Goal: Transaction & Acquisition: Purchase product/service

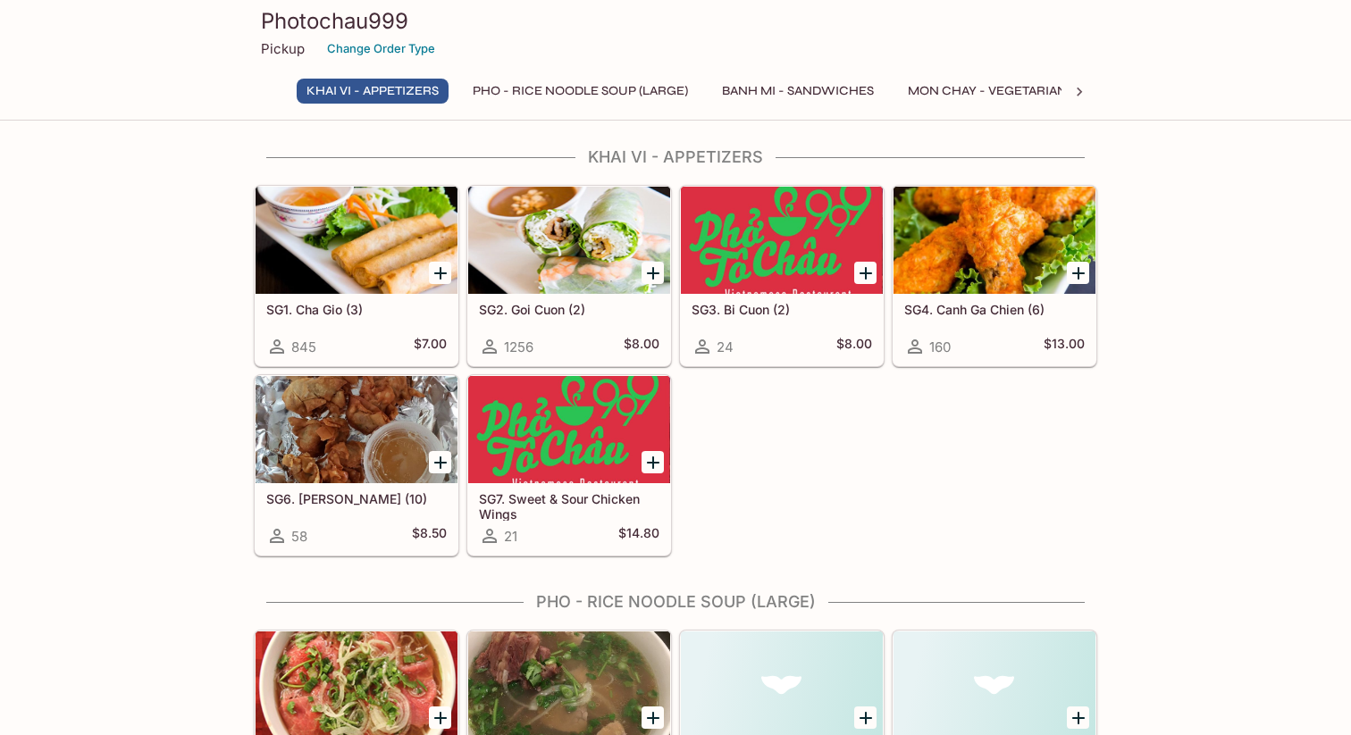
scroll to position [13, 0]
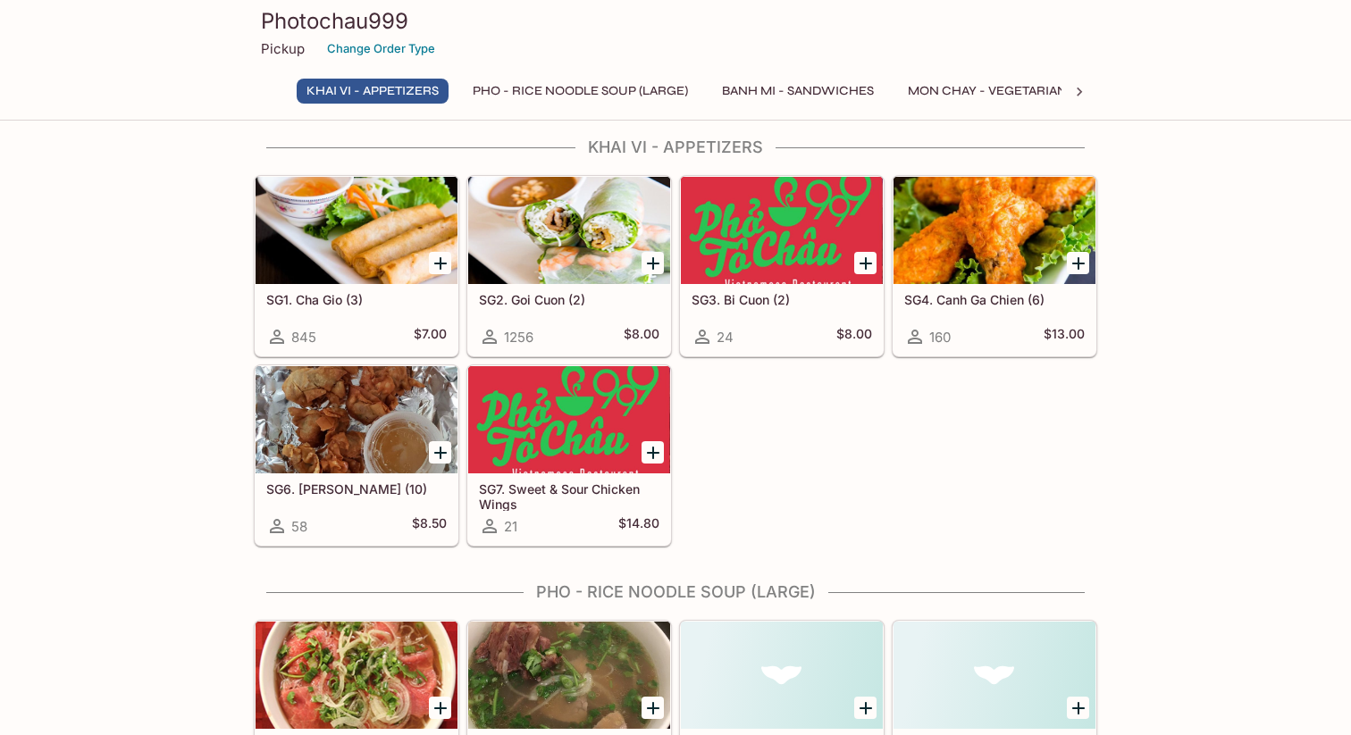
click at [436, 267] on icon "Add SG1. Cha Gio (3)" at bounding box center [440, 263] width 21 height 21
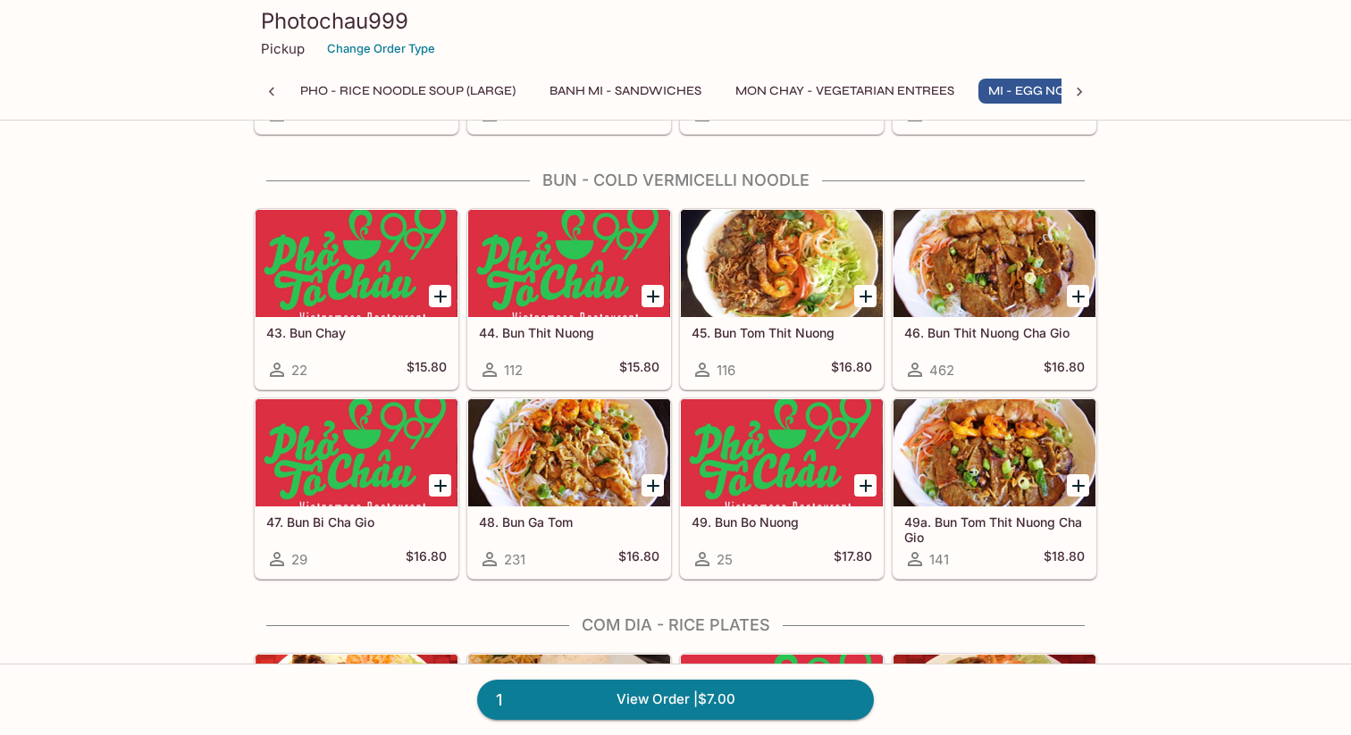
scroll to position [0, 227]
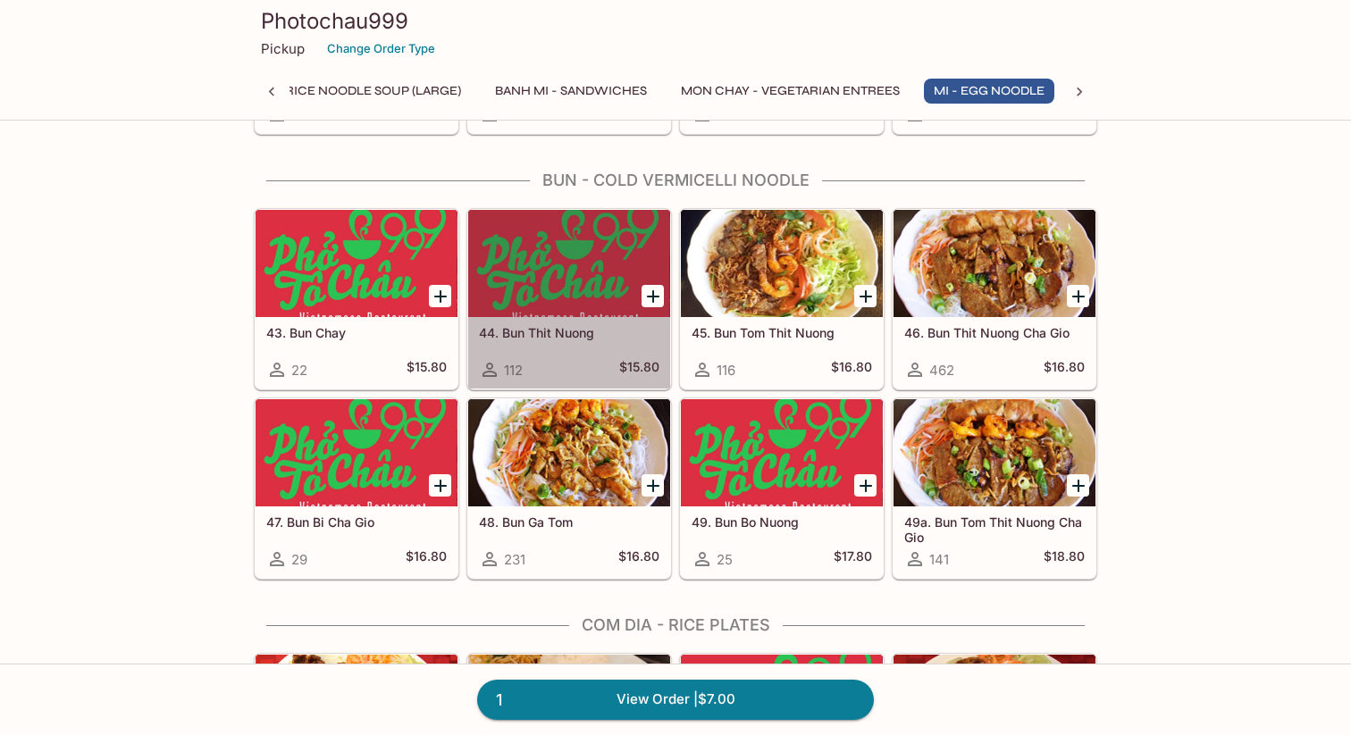
click at [556, 332] on h5 "44. Bun Thit Nuong" at bounding box center [569, 332] width 180 height 15
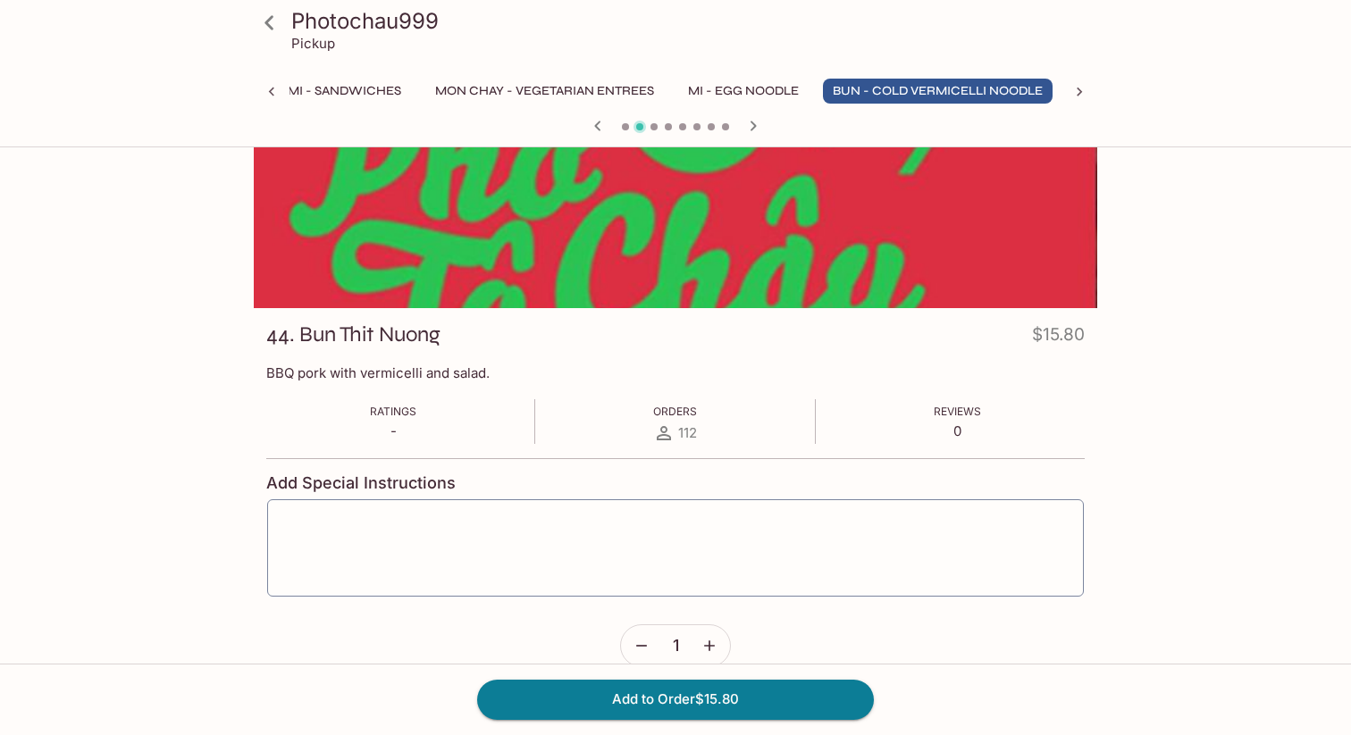
scroll to position [90, 0]
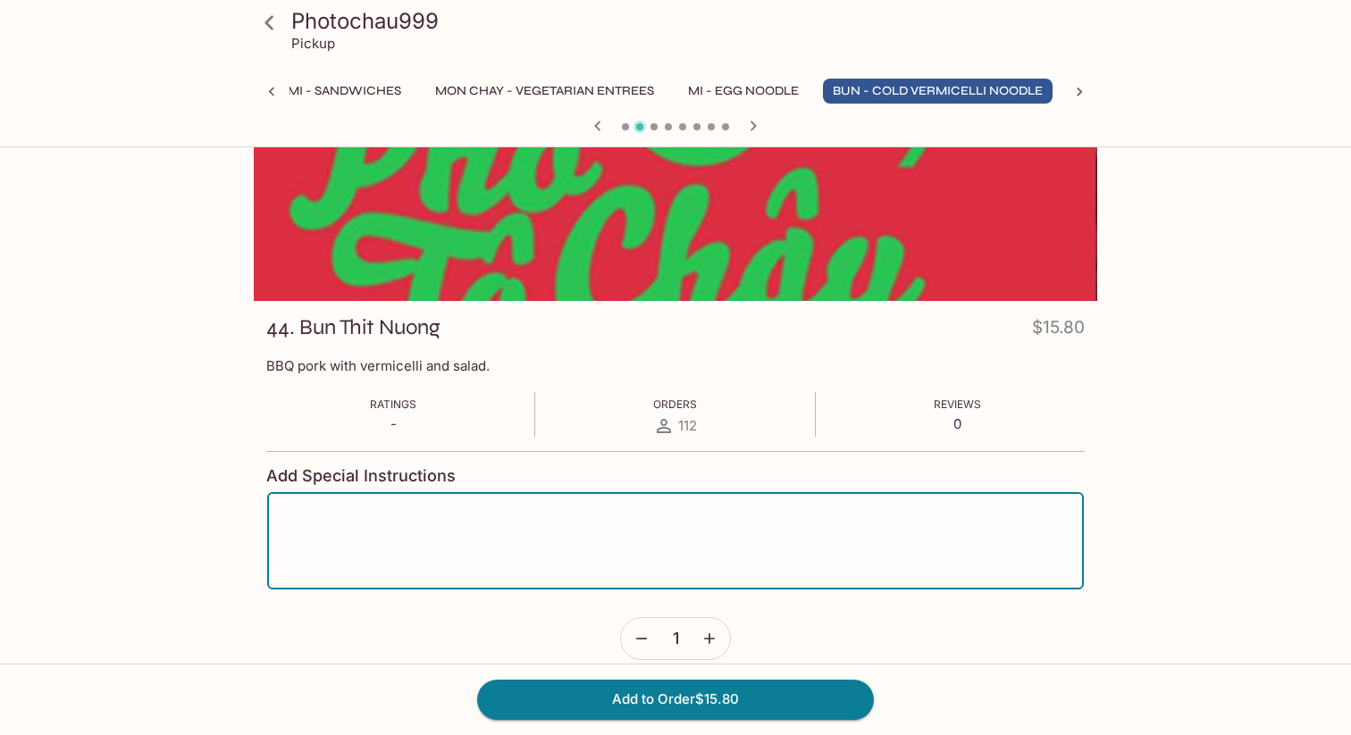
click at [572, 528] on textarea at bounding box center [676, 541] width 792 height 68
type textarea "no bean sprouts"
click at [687, 700] on button "Add to Order $15.80" at bounding box center [675, 699] width 397 height 39
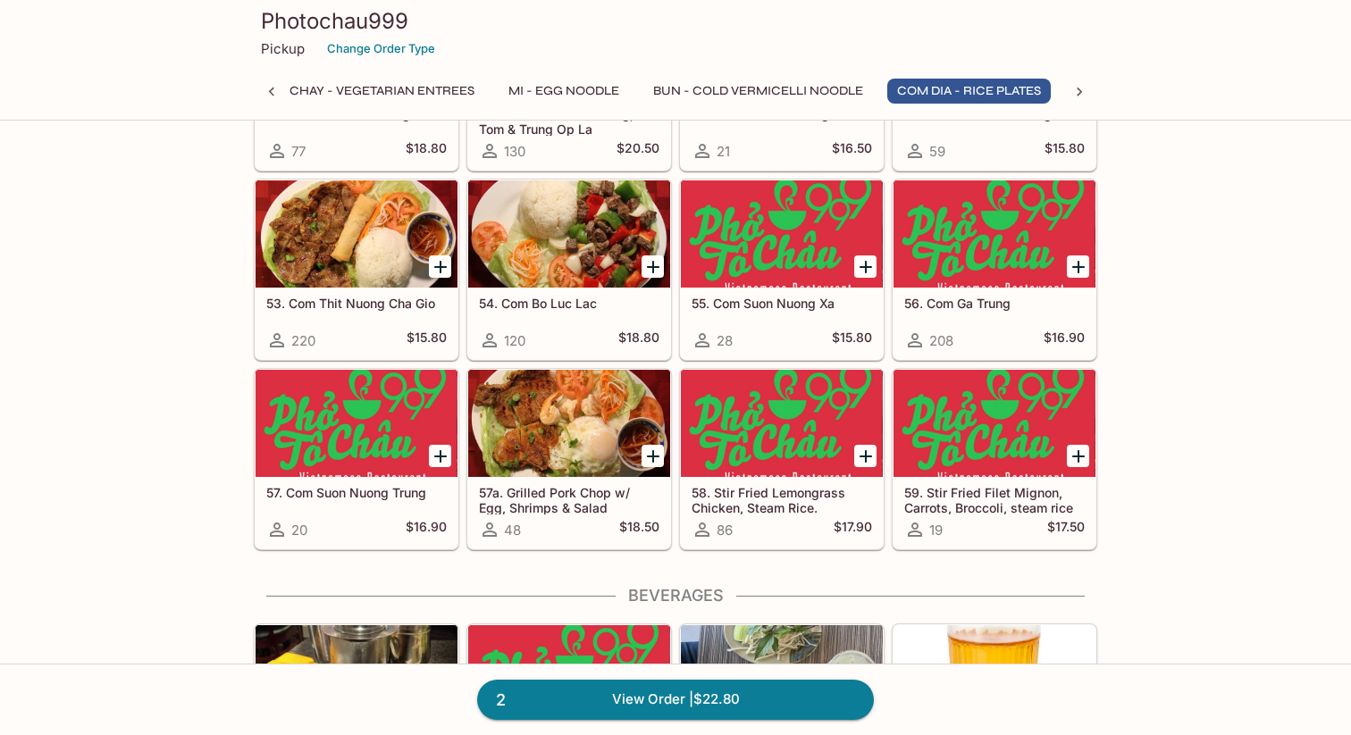
scroll to position [3807, 0]
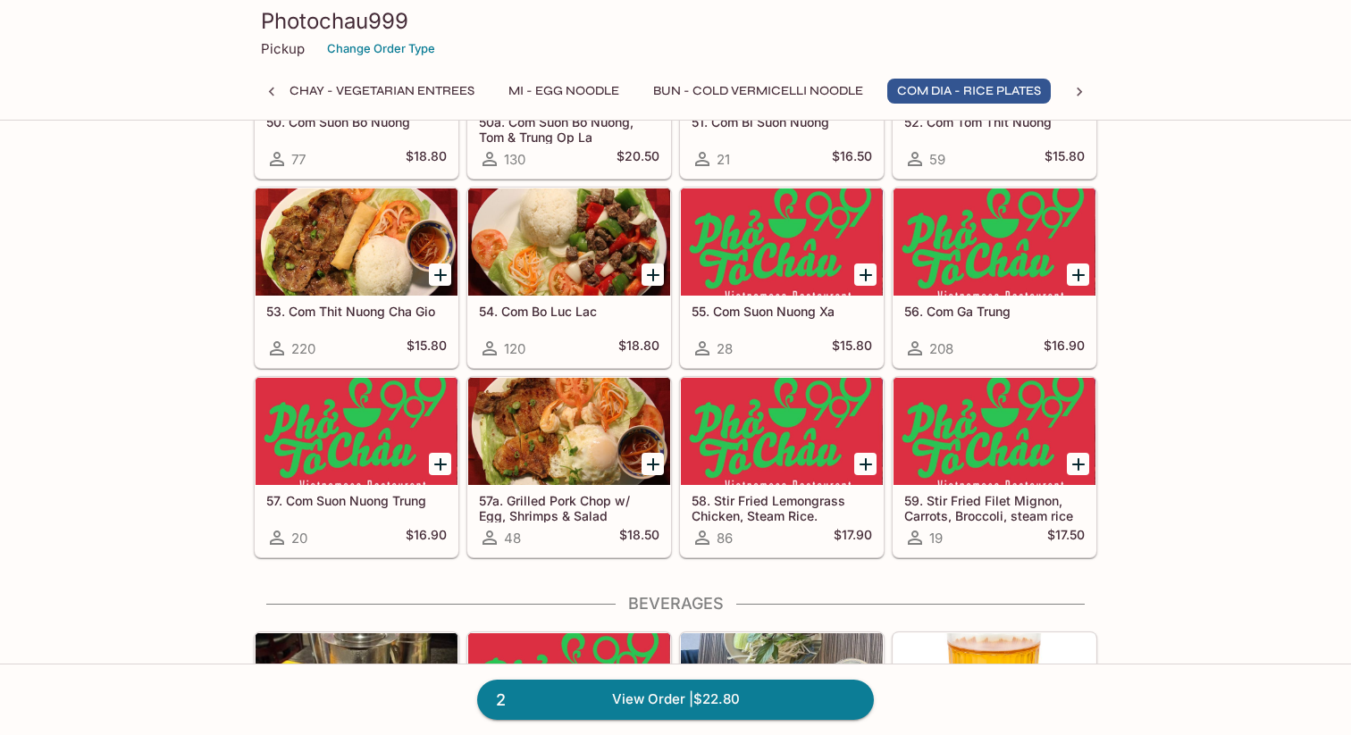
click at [653, 272] on icon "Add 54. Com Bo Luc Lac" at bounding box center [653, 275] width 13 height 13
click at [677, 702] on link "3 View Order | $41.60" at bounding box center [675, 699] width 397 height 39
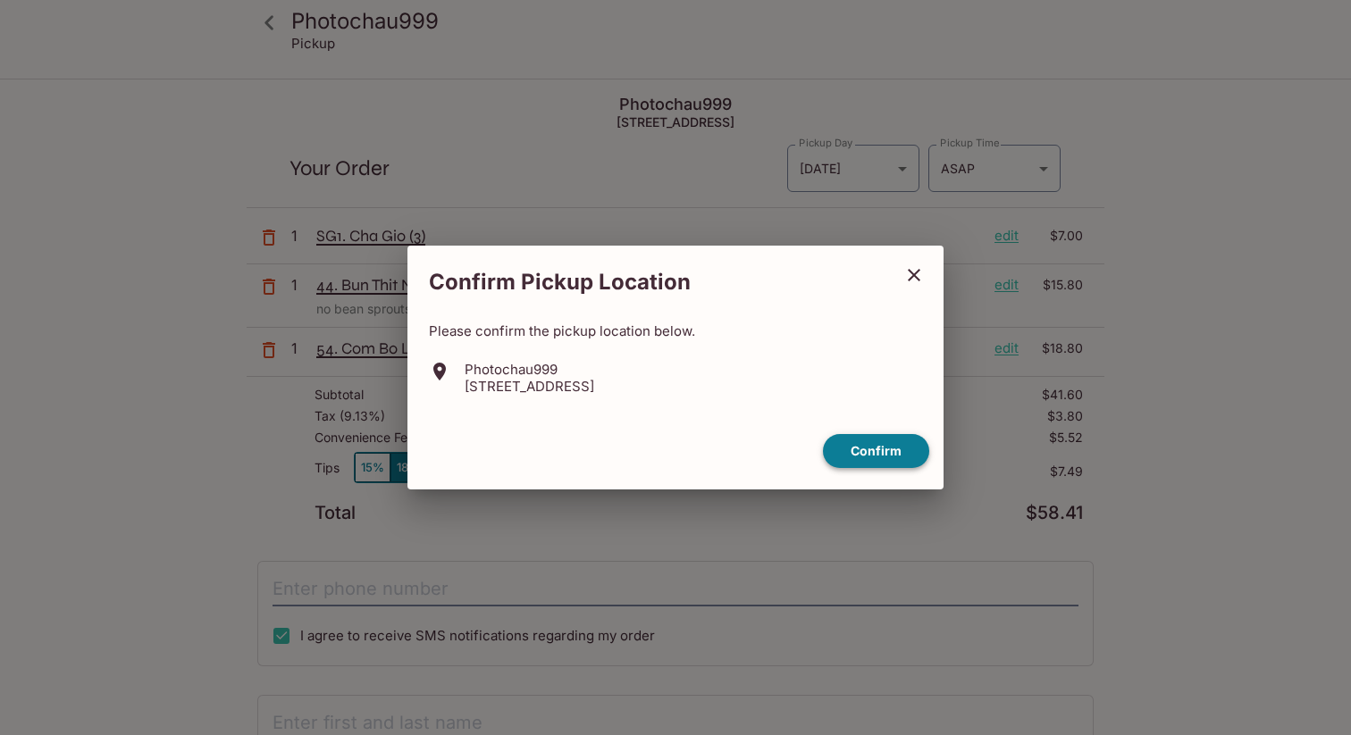
click at [891, 455] on button "Confirm" at bounding box center [876, 451] width 106 height 35
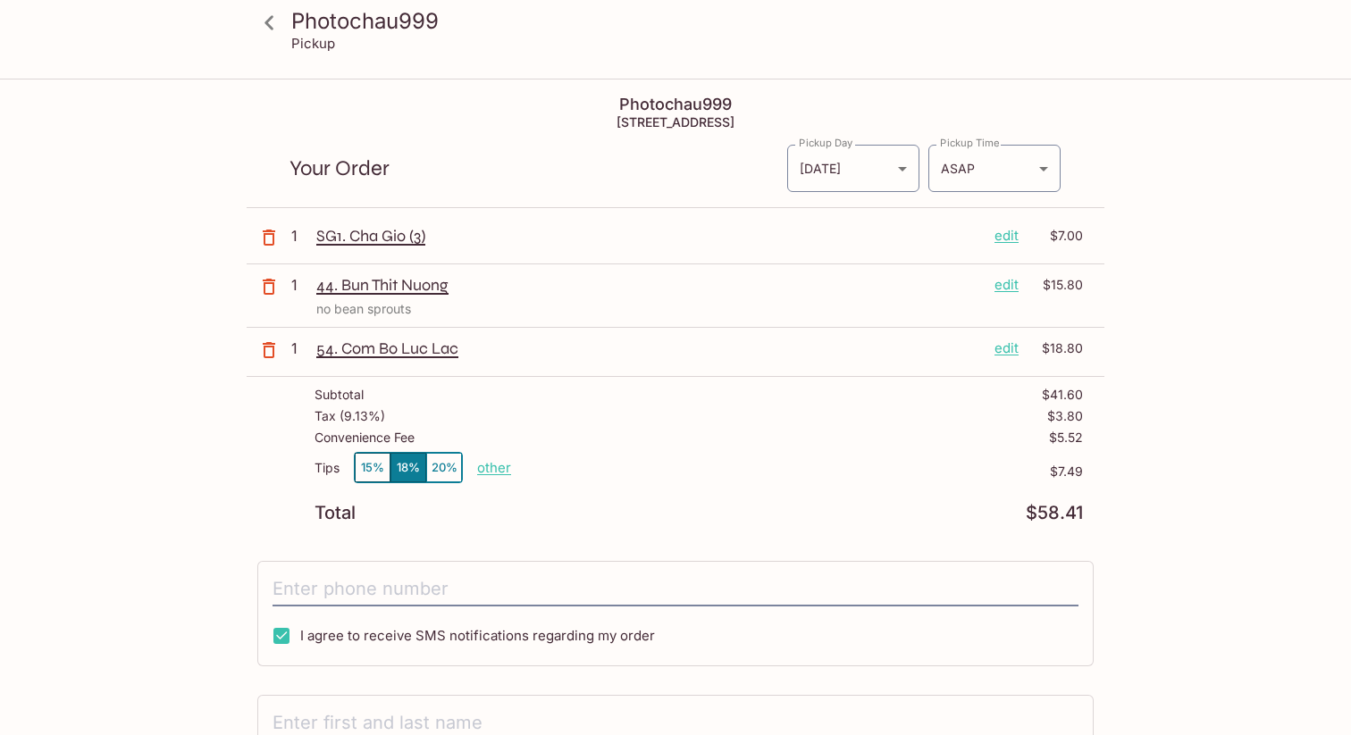
click at [1009, 289] on p "edit" at bounding box center [1006, 285] width 24 height 20
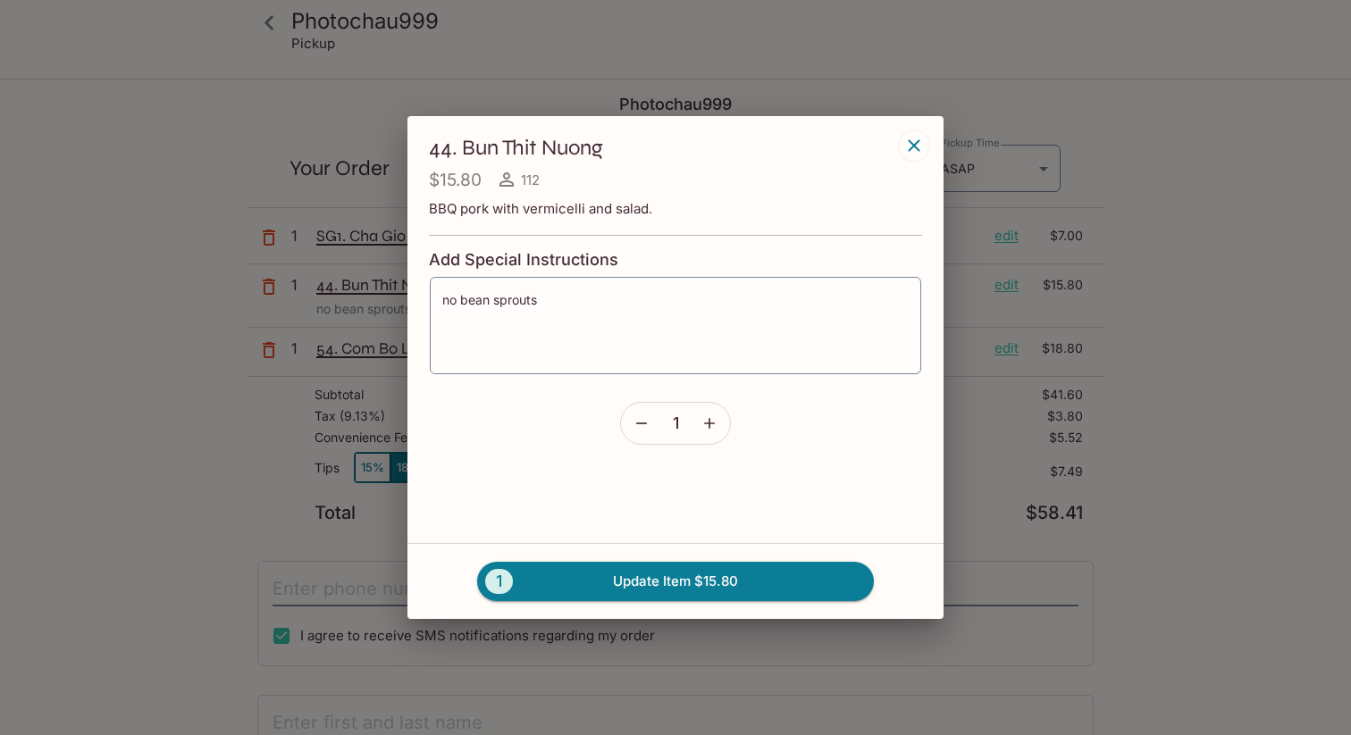
click at [717, 415] on icon "button" at bounding box center [709, 424] width 18 height 18
click at [693, 578] on button "2 Update Item $31.60" at bounding box center [675, 581] width 397 height 39
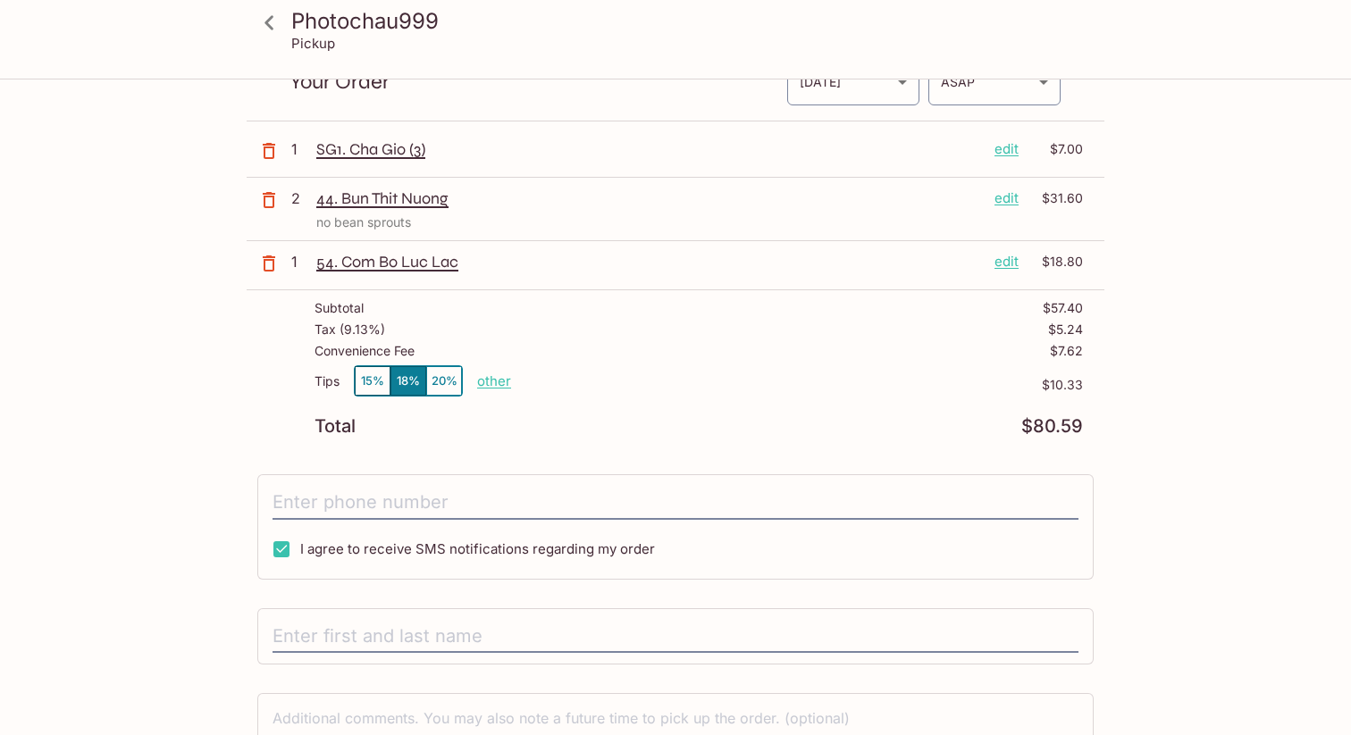
scroll to position [115, 0]
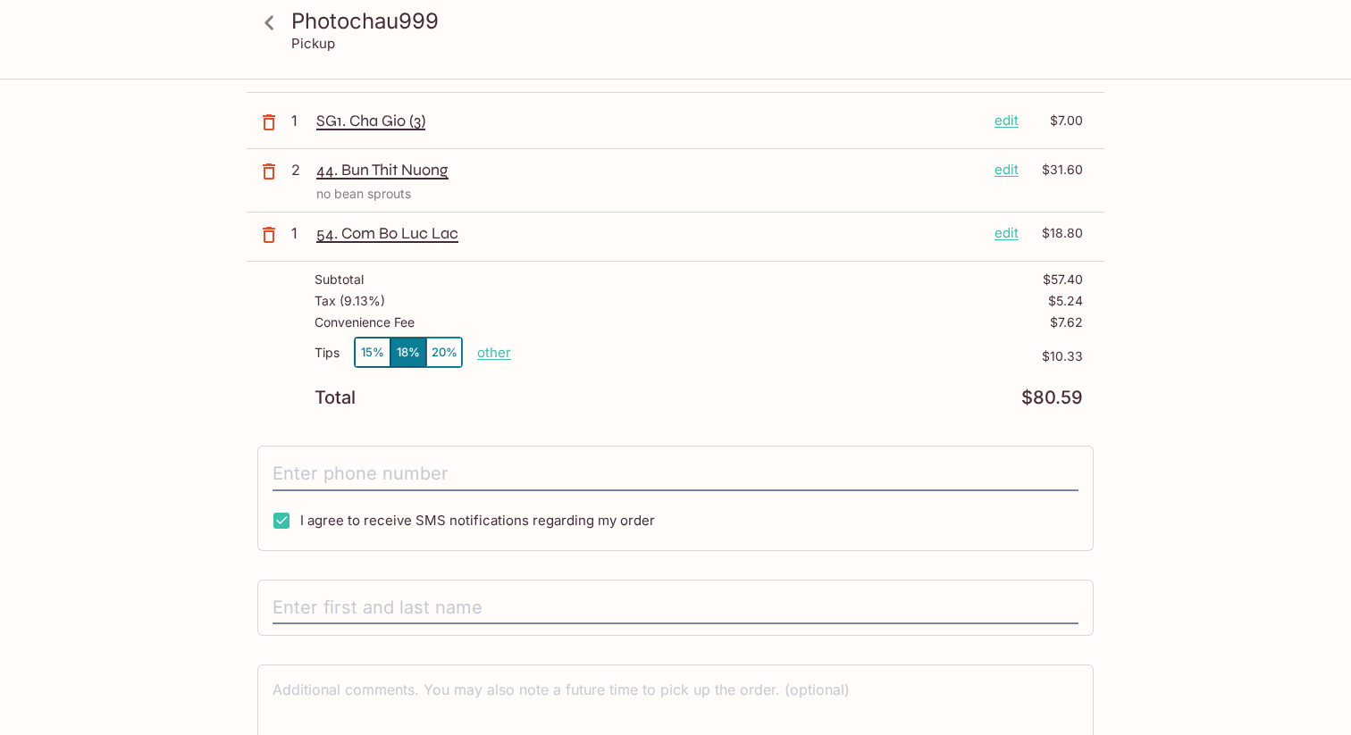
click at [499, 352] on p "other" at bounding box center [494, 352] width 34 height 17
type input "0.03"
click at [489, 352] on p "other" at bounding box center [494, 352] width 34 height 17
type input "3.00"
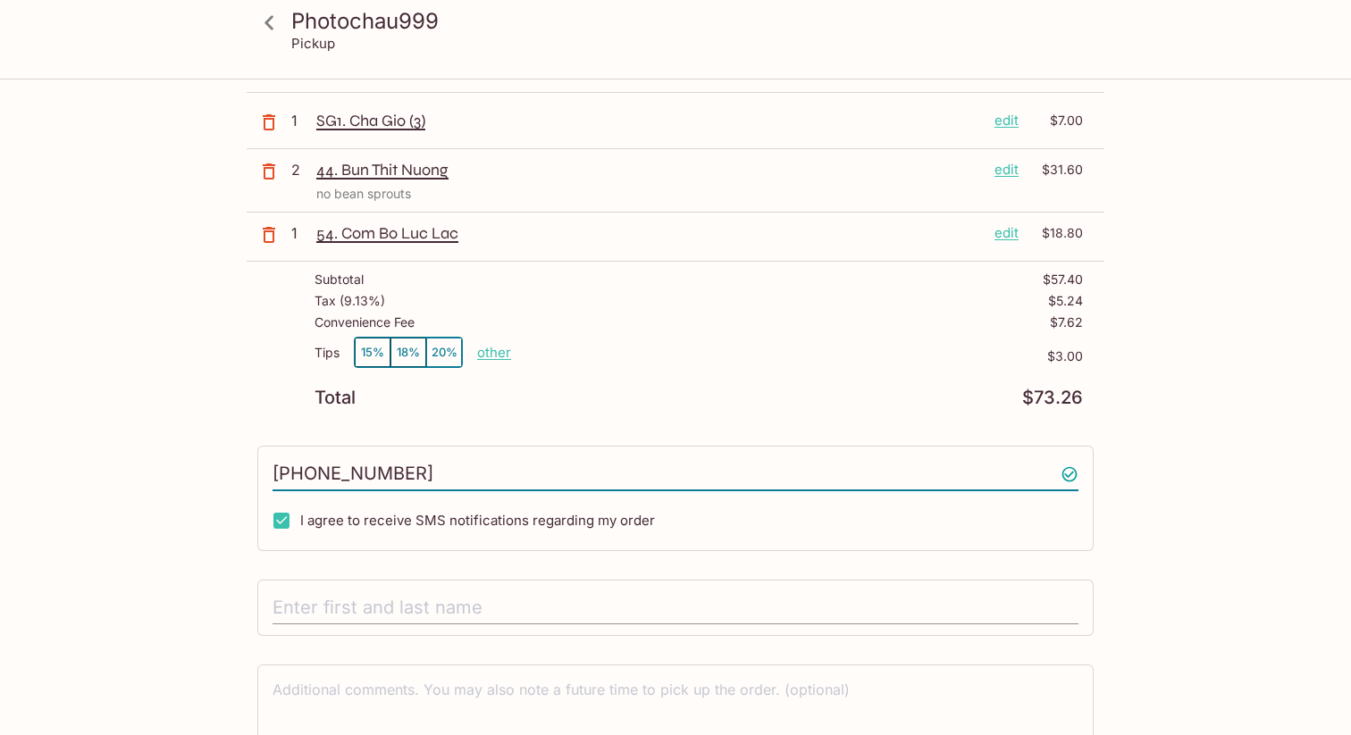
type input "[PHONE_NUMBER]"
click at [648, 605] on input "text" at bounding box center [675, 608] width 806 height 34
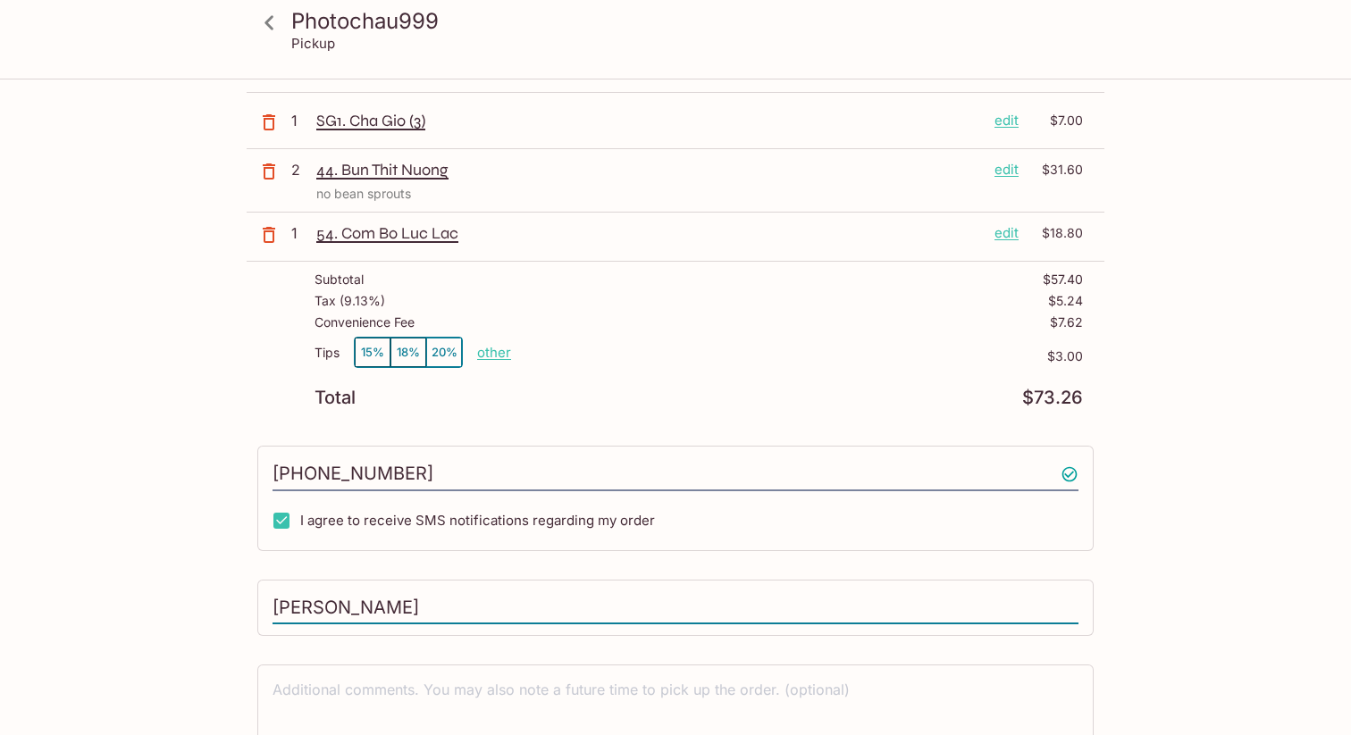
scroll to position [211, 0]
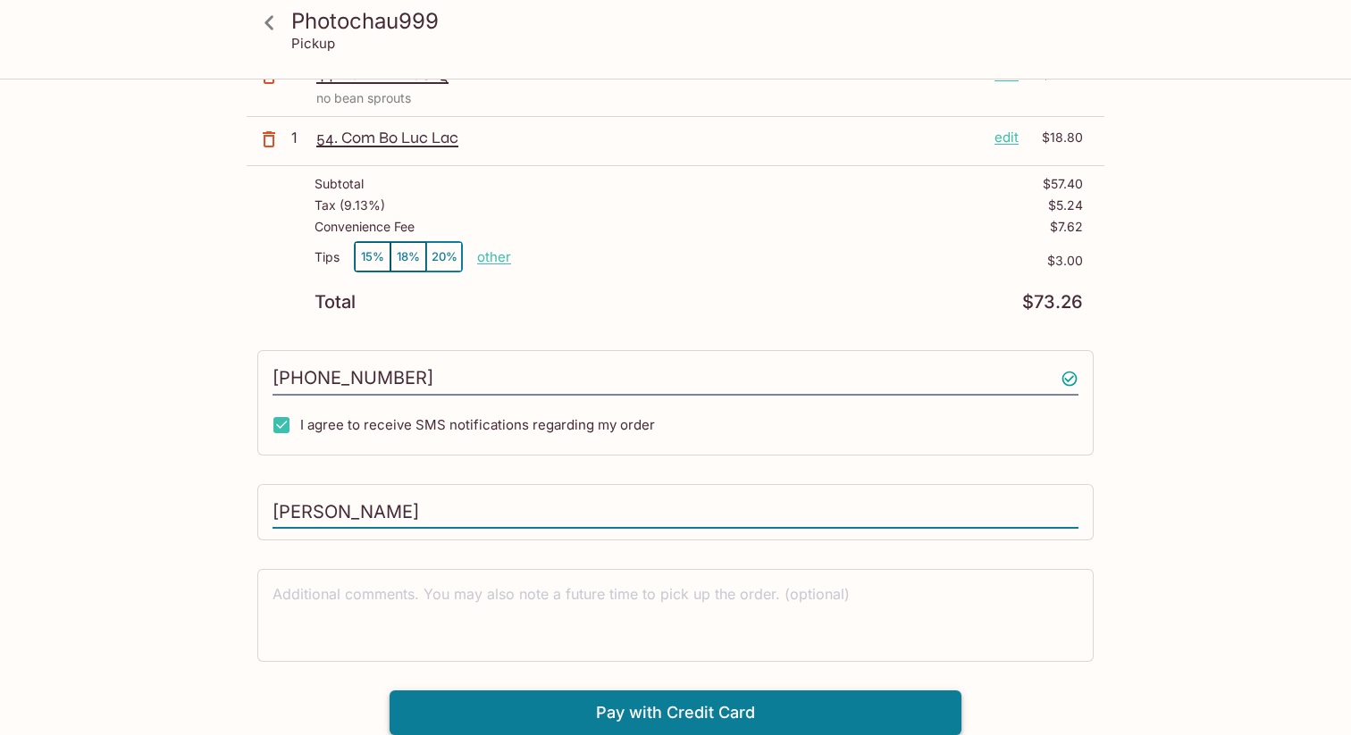
type input "[PERSON_NAME]"
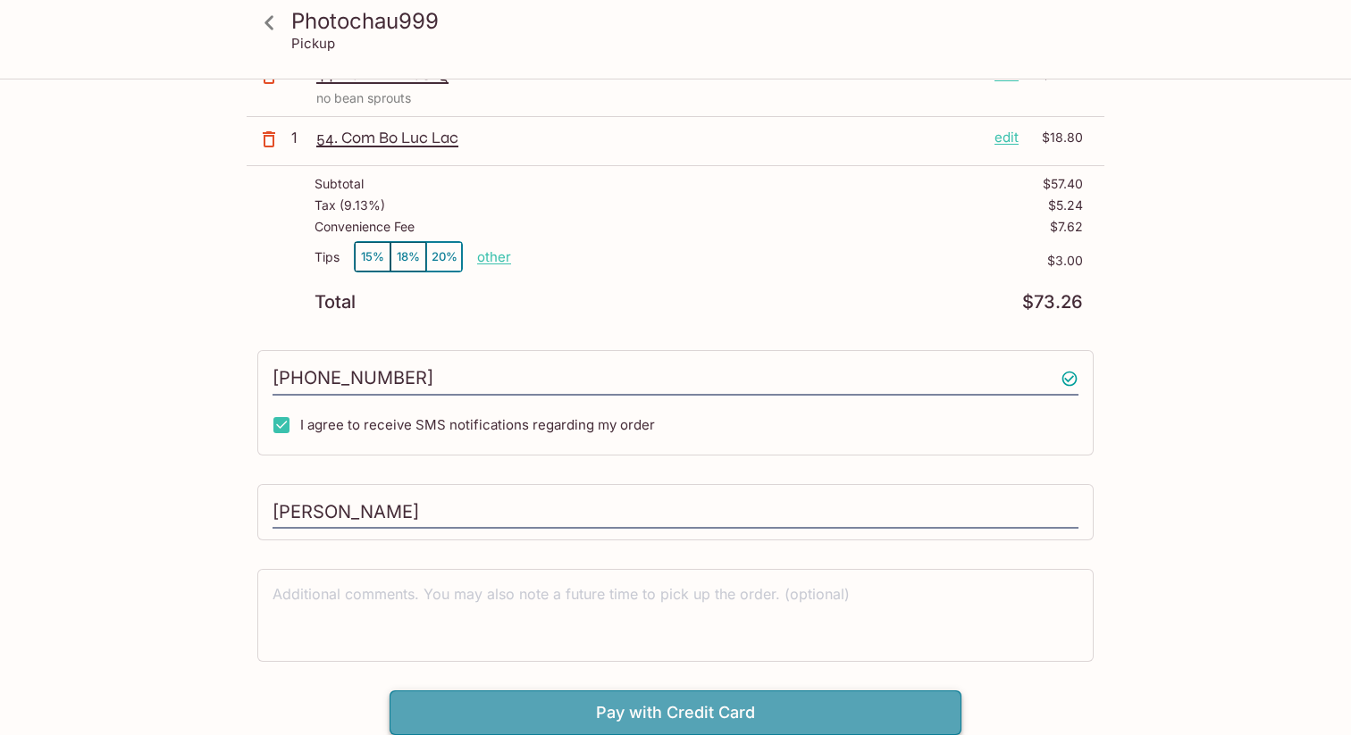
click at [637, 715] on button "Pay with Credit Card" at bounding box center [676, 713] width 572 height 45
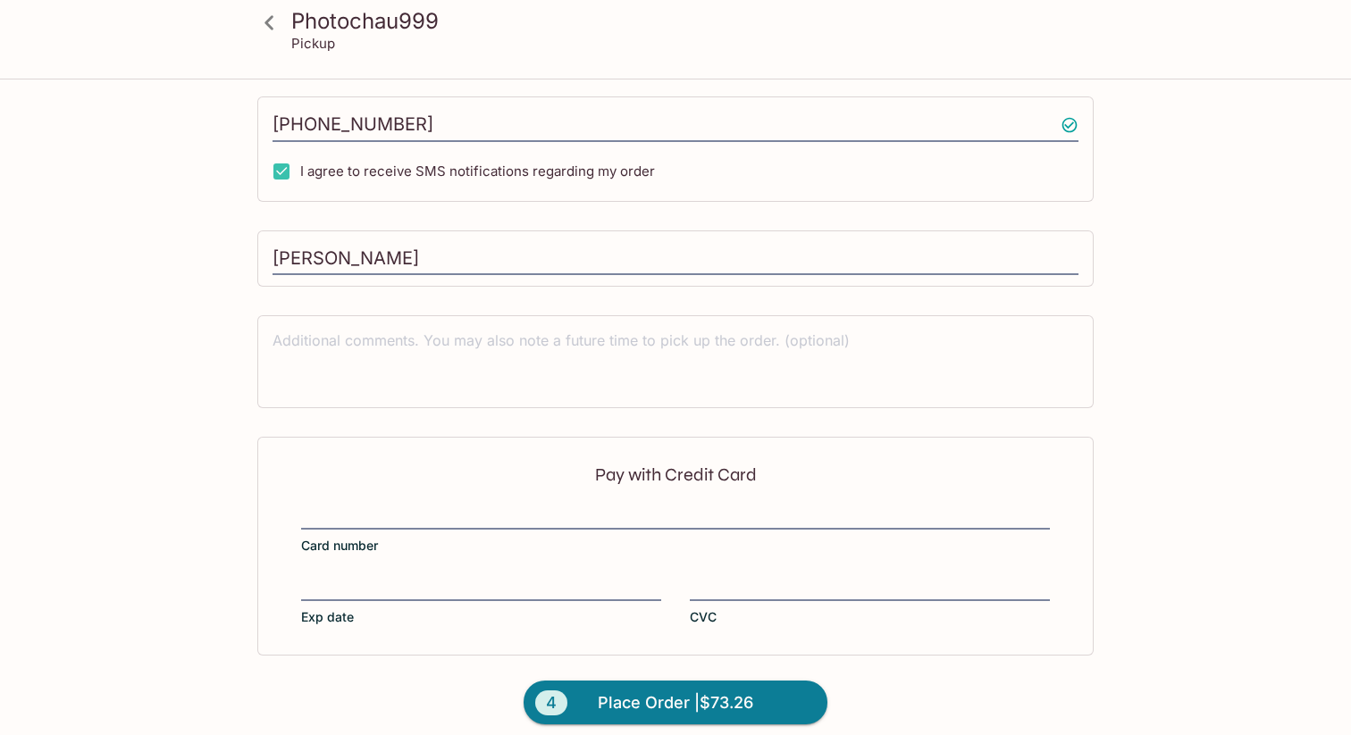
scroll to position [479, 0]
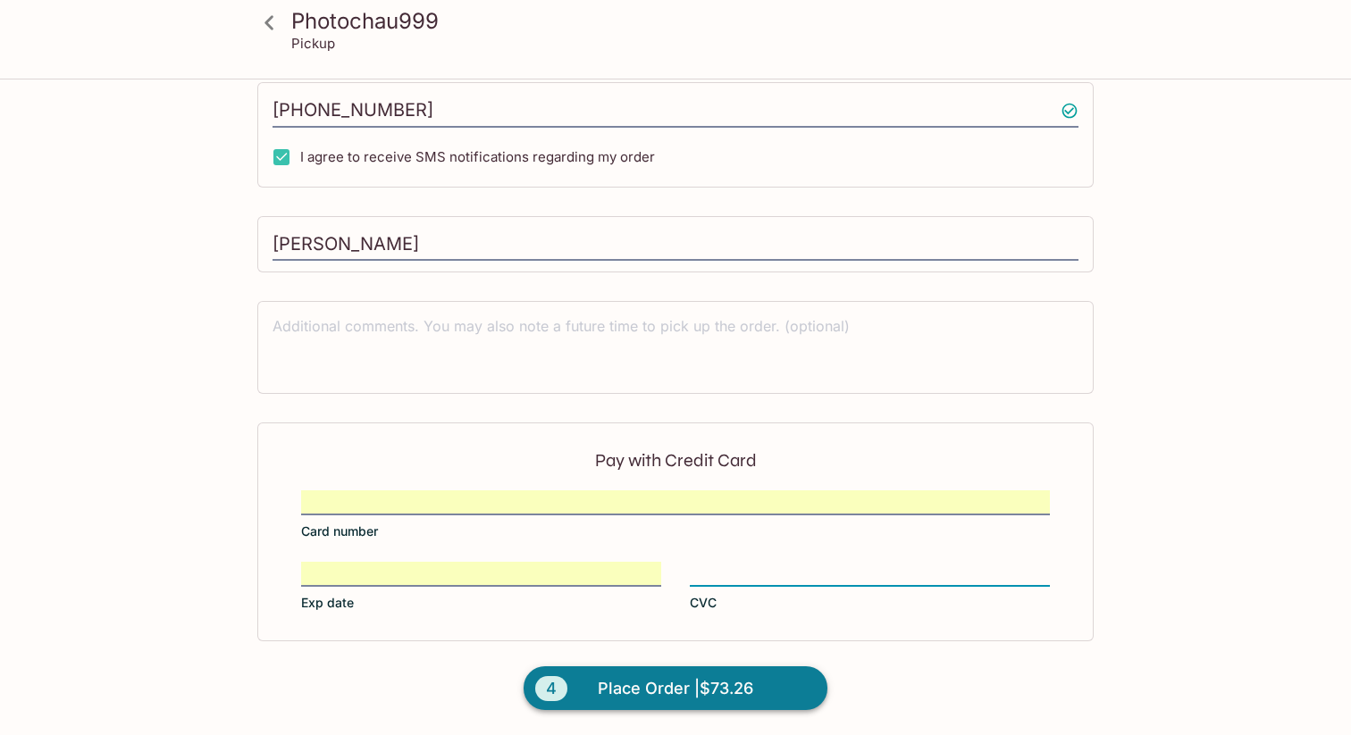
click at [642, 688] on span "Place Order | $73.26" at bounding box center [675, 688] width 155 height 29
